Goal: Check status: Check status

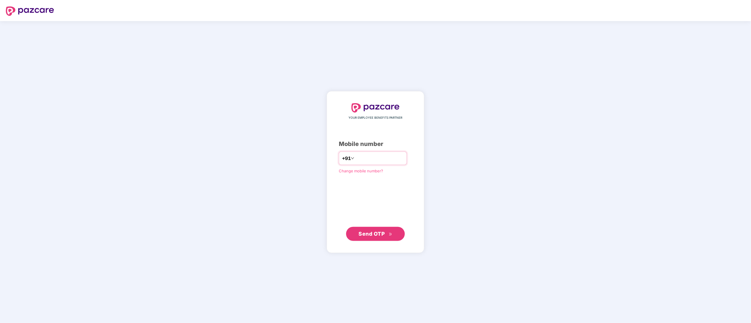
click at [396, 159] on input "number" at bounding box center [379, 158] width 48 height 9
type input "**********"
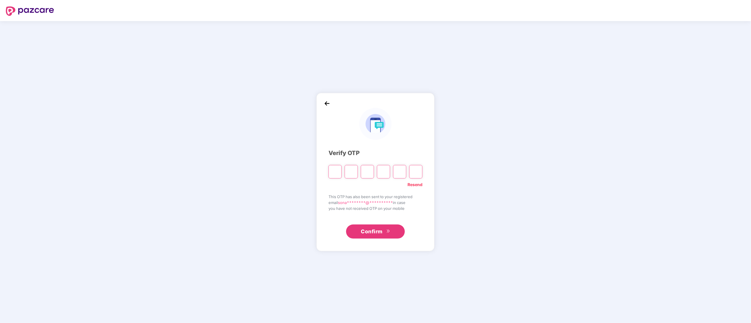
paste input "*"
type input "*"
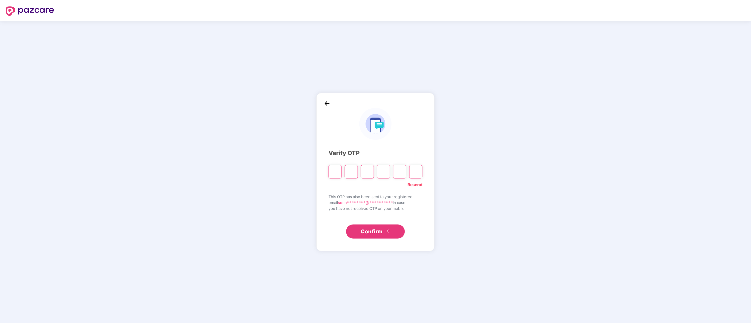
type input "*"
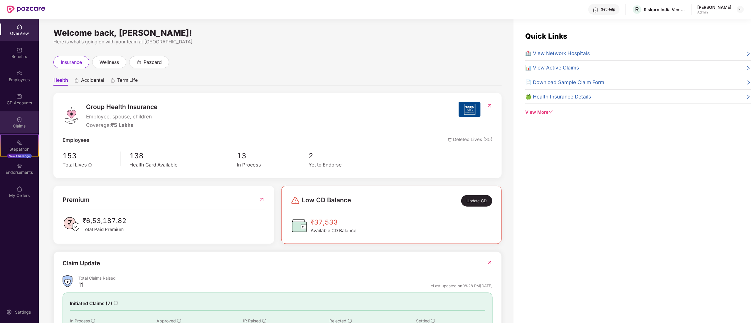
click at [25, 112] on div "Claims" at bounding box center [19, 123] width 39 height 22
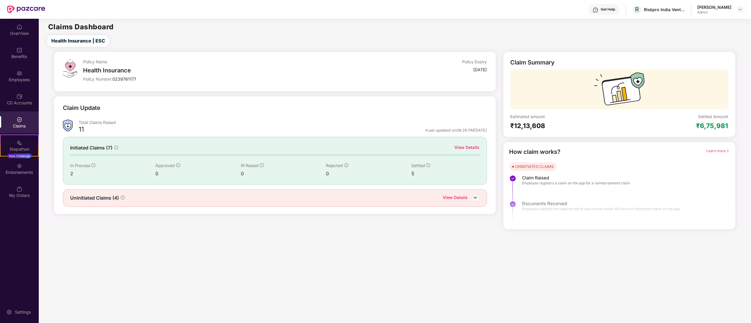
click at [462, 146] on div "View Details" at bounding box center [467, 147] width 25 height 6
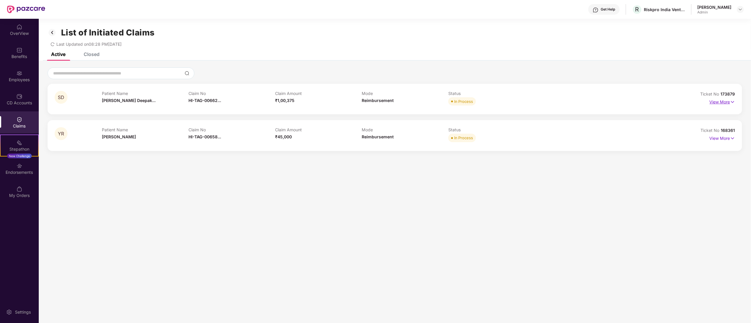
click at [716, 102] on p "View More" at bounding box center [722, 101] width 26 height 8
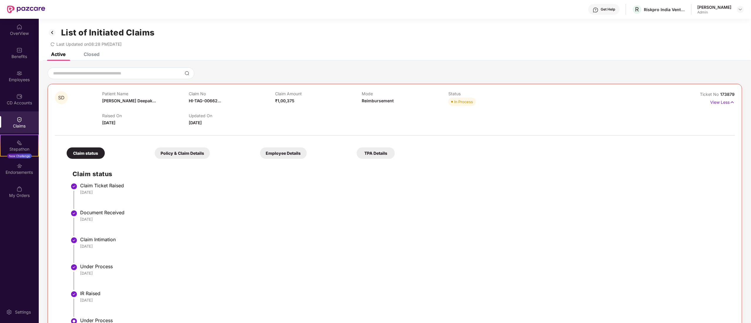
click at [394, 23] on div "List of Initiated Claims Last Updated on 08:28 PM[DATE]" at bounding box center [395, 36] width 712 height 34
click at [554, 62] on div "SD Patient Name [PERSON_NAME] Deepak... Claim No HI-TAG-00662... Claim Amount ₹…" at bounding box center [395, 247] width 712 height 372
click at [333, 61] on div "SD Patient Name [PERSON_NAME] Deepak... Claim No HI-TAG-00662... Claim Amount ₹…" at bounding box center [395, 247] width 712 height 372
click at [485, 23] on div "List of Initiated Claims Last Updated on 08:28 PM[DATE]" at bounding box center [395, 36] width 712 height 34
click at [97, 52] on div "List of Initiated Claims Last Updated on 08:28 PM[DATE]" at bounding box center [395, 36] width 712 height 34
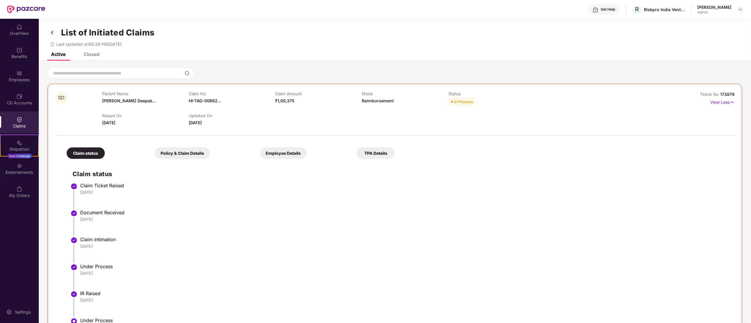
click at [95, 54] on div "Closed" at bounding box center [92, 54] width 16 height 6
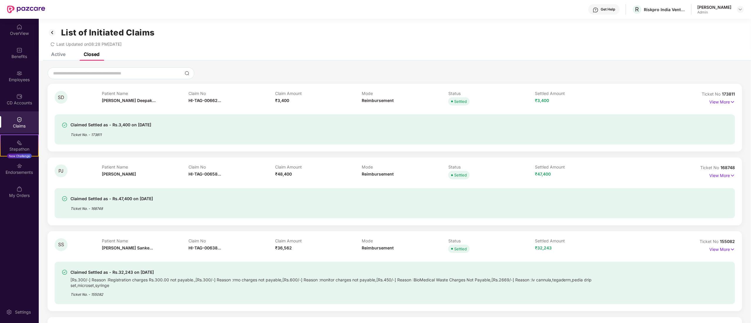
click at [52, 31] on img at bounding box center [52, 33] width 9 height 10
